Goal: Ask a question

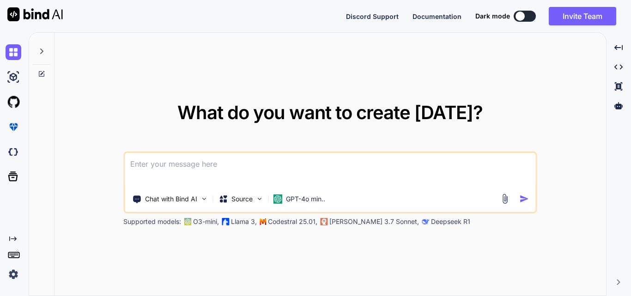
click at [209, 164] on textarea at bounding box center [330, 170] width 410 height 34
paste textarea "• Worked on to go through with the TSYS payment api’s end point to analyze the …"
type textarea "• Worked on to go through with the TSYS payment api’s end point to analyze the …"
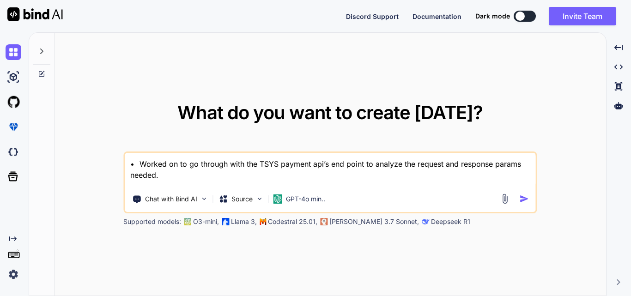
type textarea "x"
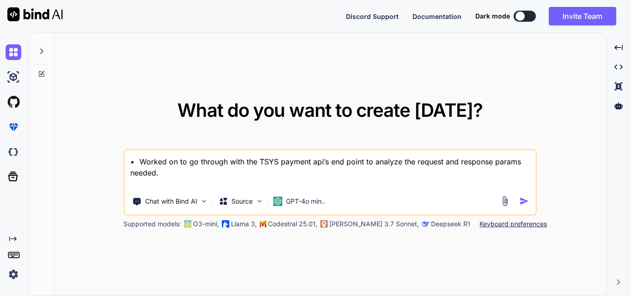
type textarea "• Worked on to go through with the TSYS payment api’s end point to analyze the …"
type textarea "x"
type textarea "• Worked on to go through with the TSYS payment api’s end point to analyze the …"
type textarea "x"
type textarea "• Worked on to go through with the TSYS payment api’s end point to analyze the …"
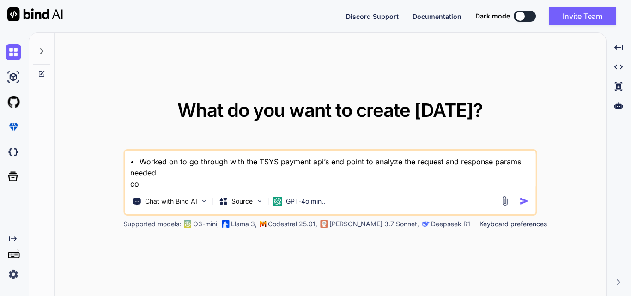
type textarea "x"
type textarea "• Worked on to go through with the TSYS payment api’s end point to analyze the …"
type textarea "x"
type textarea "• Worked on to go through with the TSYS payment api’s end point to analyze the …"
type textarea "x"
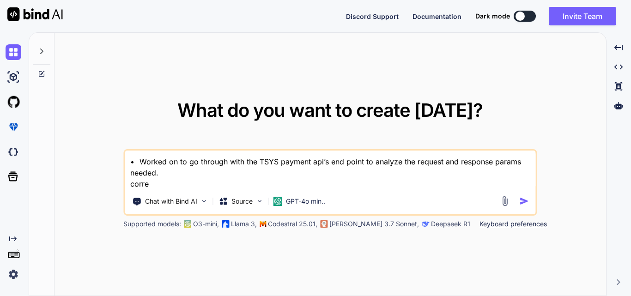
type textarea "• Worked on to go through with the TSYS payment api’s end point to analyze the …"
type textarea "x"
type textarea "• Worked on to go through with the TSYS payment api’s end point to analyze the …"
type textarea "x"
type textarea "• Worked on to go through with the TSYS payment api’s end point to analyze the …"
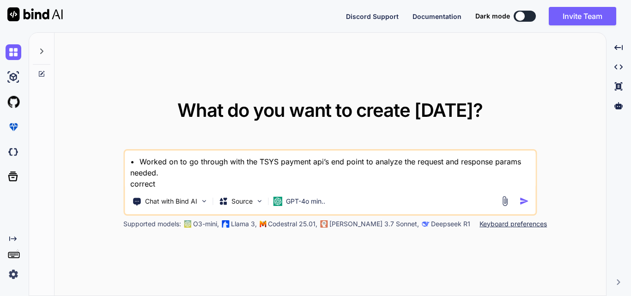
type textarea "x"
type textarea "• Worked on to go through with the TSYS payment api’s end point to analyze the …"
type textarea "x"
type textarea "• Worked on to go through with the TSYS payment api’s end point to analyze the …"
type textarea "x"
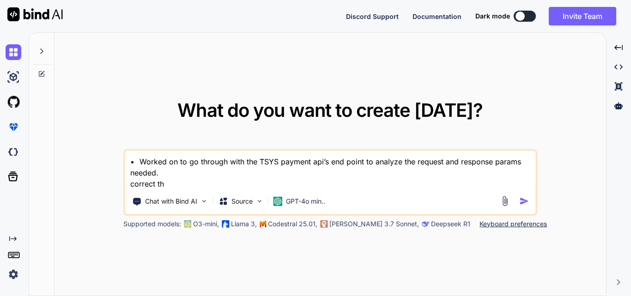
type textarea "• Worked on to go through with the TSYS payment api’s end point to analyze the …"
type textarea "x"
type textarea "• Worked on to go through with the TSYS payment api’s end point to analyze the …"
type textarea "x"
type textarea "• Worked on to go through with the TSYS payment api’s end point to analyze the …"
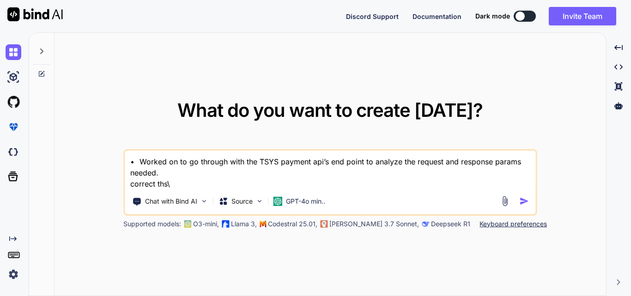
type textarea "x"
type textarea "• Worked on to go through with the TSYS payment api’s end point to analyze the …"
type textarea "x"
type textarea "• Worked on to go through with the TSYS payment api’s end point to analyze the …"
type textarea "x"
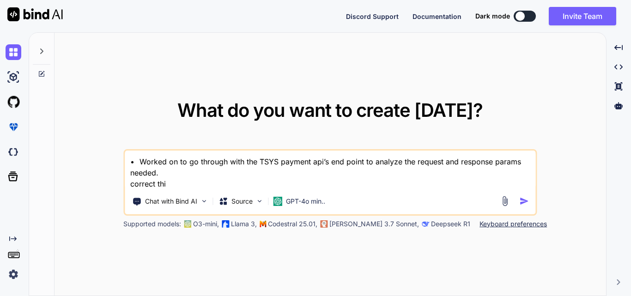
type textarea "• Worked on to go through with the TSYS payment api’s end point to analyze the …"
type textarea "x"
type textarea "• Worked on to go through with the TSYS payment api’s end point to analyze the …"
click at [515, 200] on div at bounding box center [515, 201] width 33 height 11
click at [529, 200] on img "button" at bounding box center [524, 201] width 10 height 10
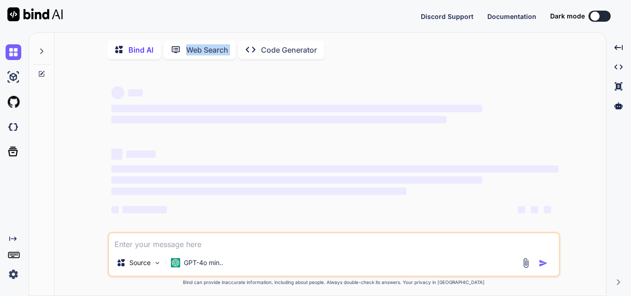
drag, startPoint x: 182, startPoint y: 49, endPoint x: 241, endPoint y: 51, distance: 58.7
click at [241, 51] on div "Bind AI Web Search Created with Pixso. Code Generator" at bounding box center [216, 49] width 217 height 19
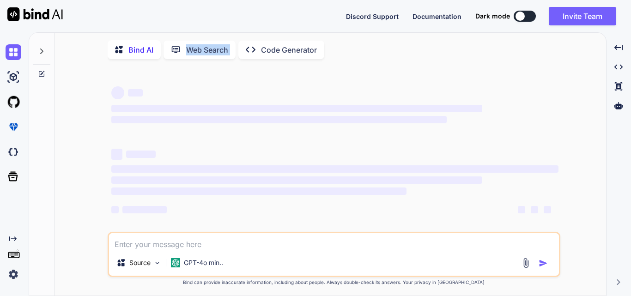
type textarea "x"
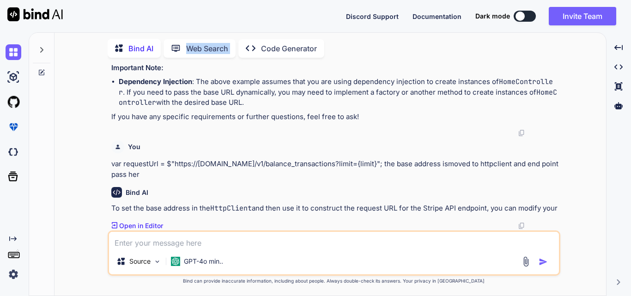
scroll to position [2486, 0]
click at [135, 244] on textarea at bounding box center [334, 240] width 450 height 17
paste textarea "• Worked on to go through with the TSYS payment api’s end point to analyze the …"
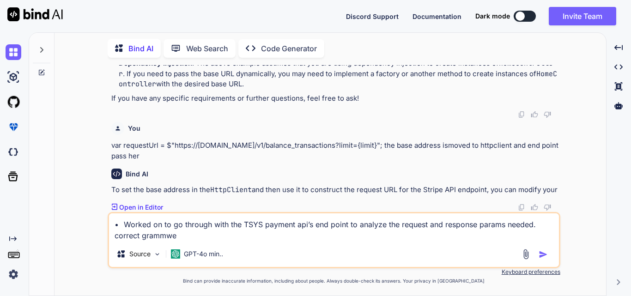
type textarea "• Worked on to go through with the TSYS payment api’s end point to analyze the …"
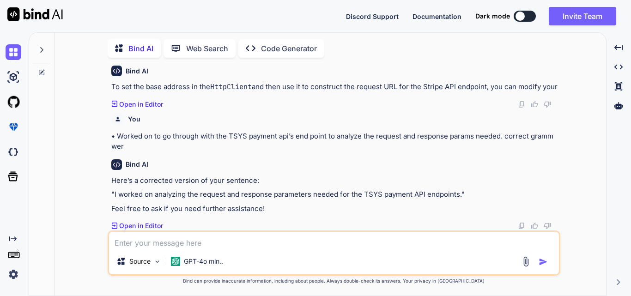
scroll to position [2608, 0]
drag, startPoint x: 137, startPoint y: 134, endPoint x: 166, endPoint y: 135, distance: 29.6
click at [166, 135] on p "• Worked on to go through with the TSYS payment api’s end point to analyze the …" at bounding box center [334, 141] width 447 height 21
click at [147, 168] on h6 "Bind AI" at bounding box center [137, 164] width 23 height 9
click at [119, 191] on p ""I worked on analyzing the request and response parameters needed for the TSYS …" at bounding box center [334, 194] width 447 height 11
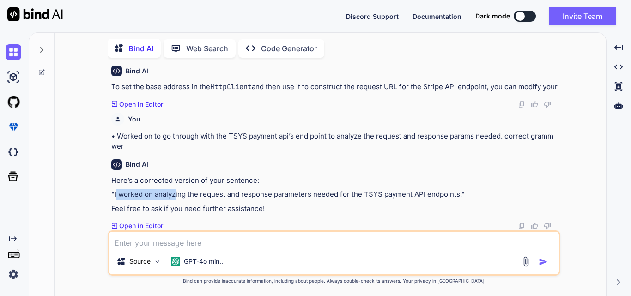
drag, startPoint x: 116, startPoint y: 196, endPoint x: 176, endPoint y: 196, distance: 60.5
click at [176, 196] on p ""I worked on analyzing the request and response parameters needed for the TSYS …" at bounding box center [334, 194] width 447 height 11
click at [195, 198] on p ""I worked on analyzing the request and response parameters needed for the TSYS …" at bounding box center [334, 194] width 447 height 11
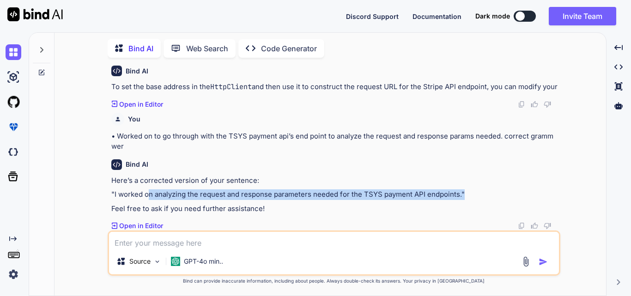
copy p "n analyzing the request and response parameters needed for the TSYS payment API…"
copy p "on analyzing the request and response parameters needed for the TSYS payment AP…"
drag, startPoint x: 462, startPoint y: 194, endPoint x: 144, endPoint y: 196, distance: 317.6
click at [144, 196] on p ""I worked on analyzing the request and response parameters needed for the TSYS …" at bounding box center [334, 194] width 447 height 11
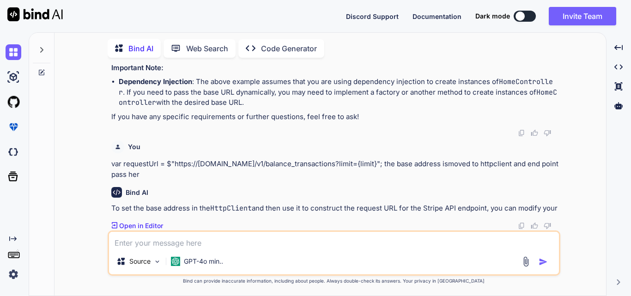
scroll to position [2486, 0]
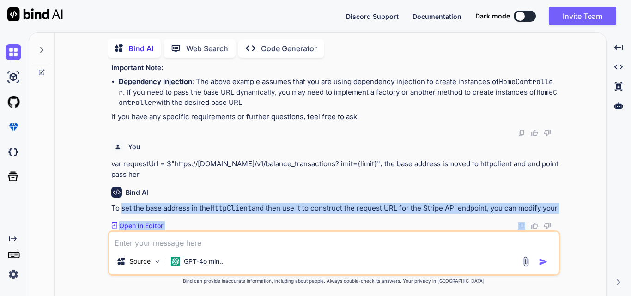
drag, startPoint x: 121, startPoint y: 195, endPoint x: 460, endPoint y: 221, distance: 340.4
click at [460, 221] on div "Bind AI To set the base address in the HttpClient and then use it to construct …" at bounding box center [334, 205] width 447 height 51
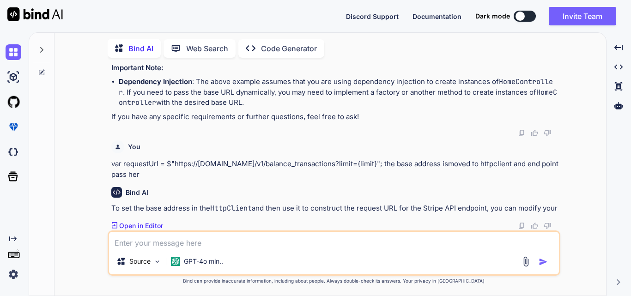
click at [453, 146] on div "You var requestUrl = $"https://api.stripe.com/v1/balance_transactions?limit={li…" at bounding box center [334, 158] width 447 height 43
